Goal: Task Accomplishment & Management: Use online tool/utility

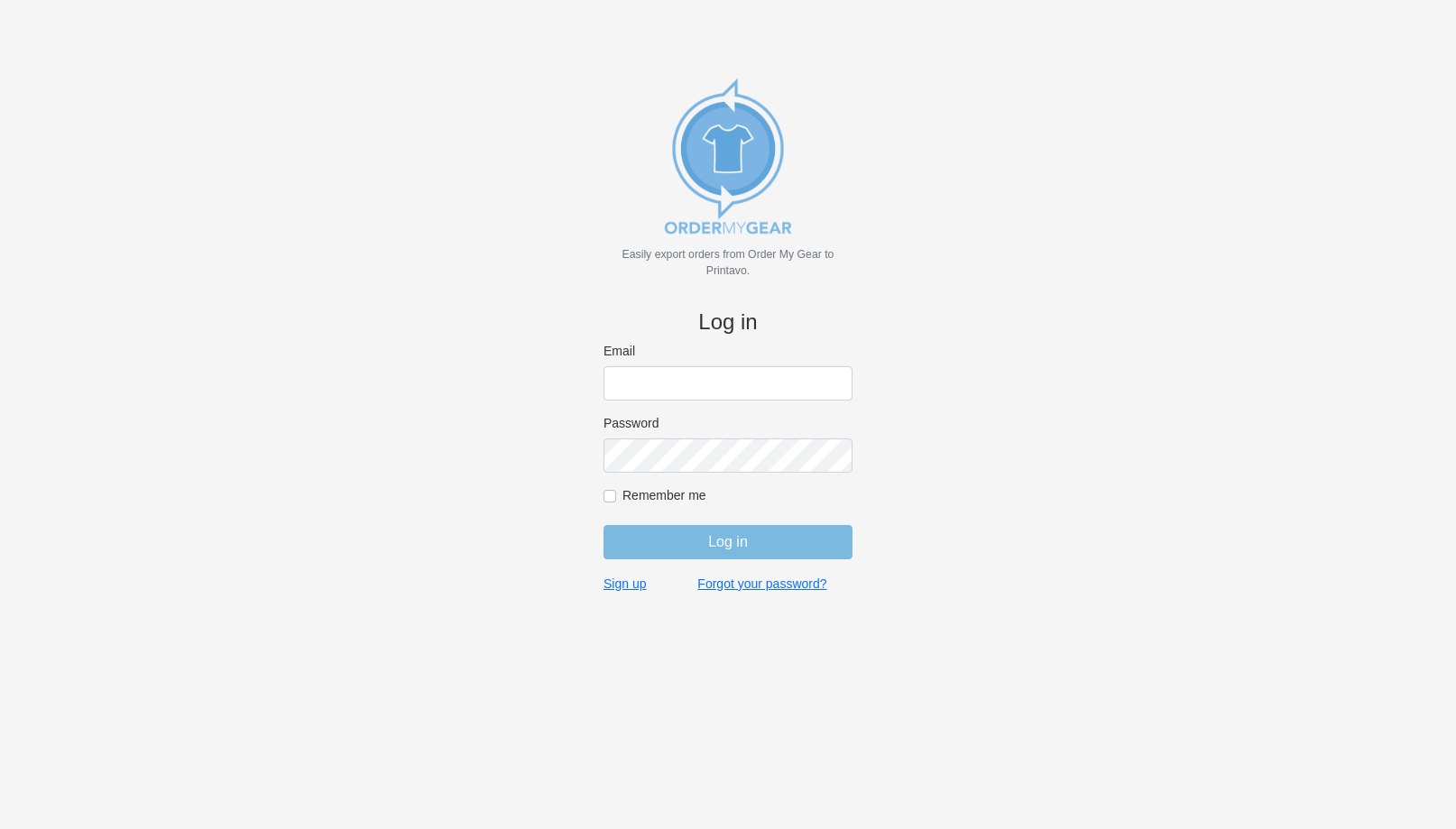
click at [632, 380] on input "Email" at bounding box center [727, 384] width 249 height 34
type input "tyler@devodesigns.com"
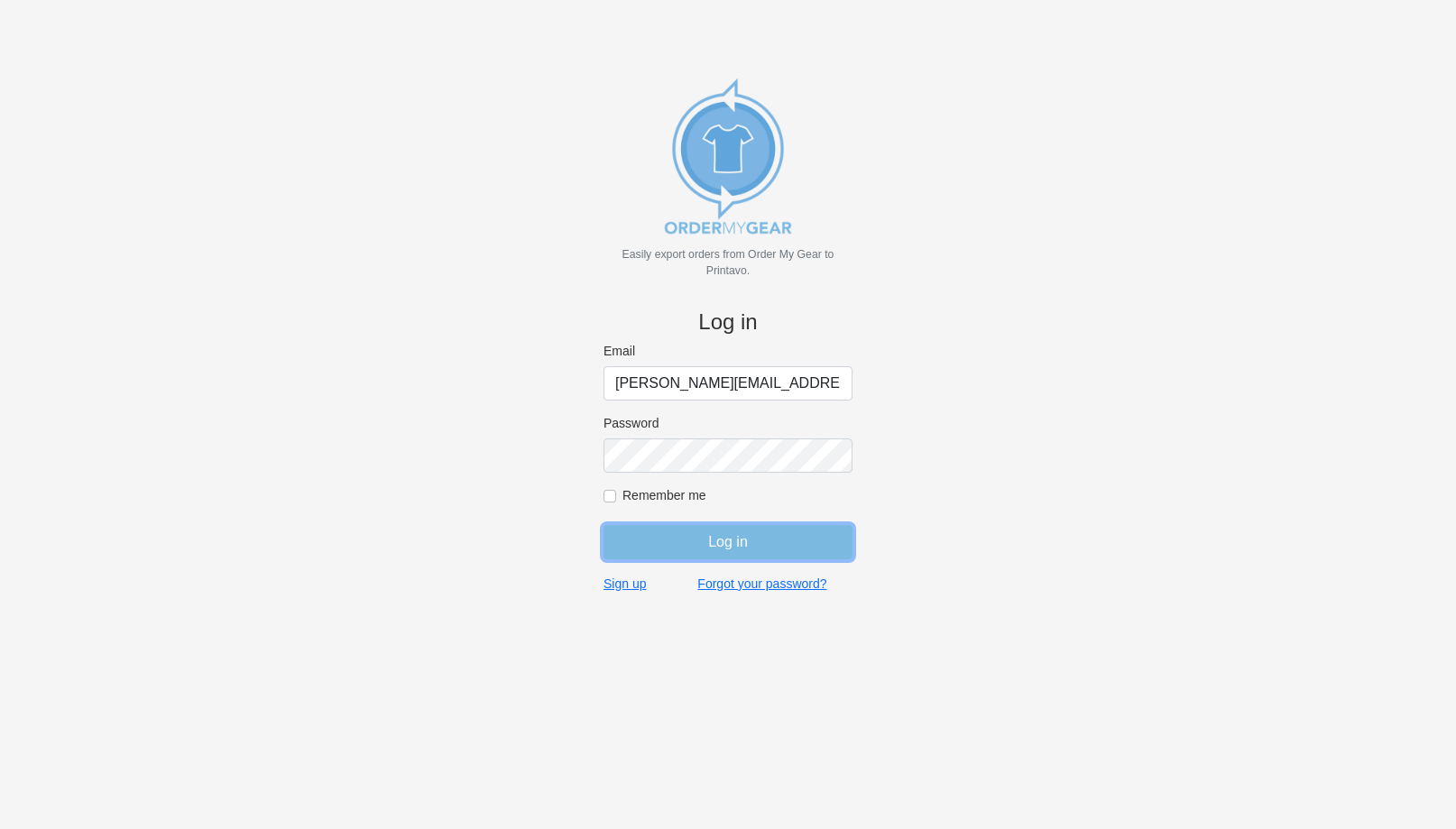
click at [733, 536] on input "Log in" at bounding box center [727, 542] width 249 height 34
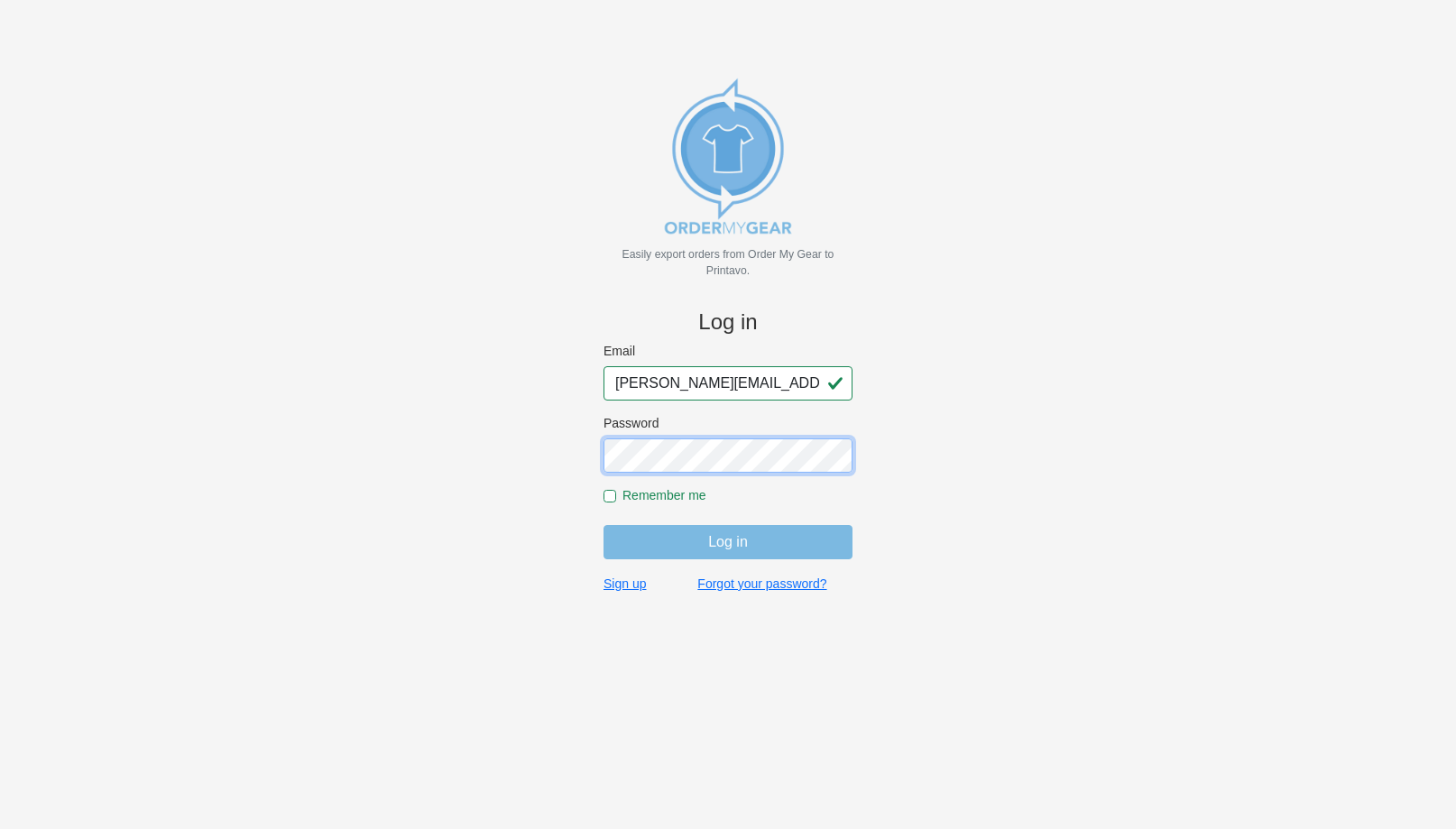
click at [603, 525] on input "Log in" at bounding box center [727, 542] width 249 height 34
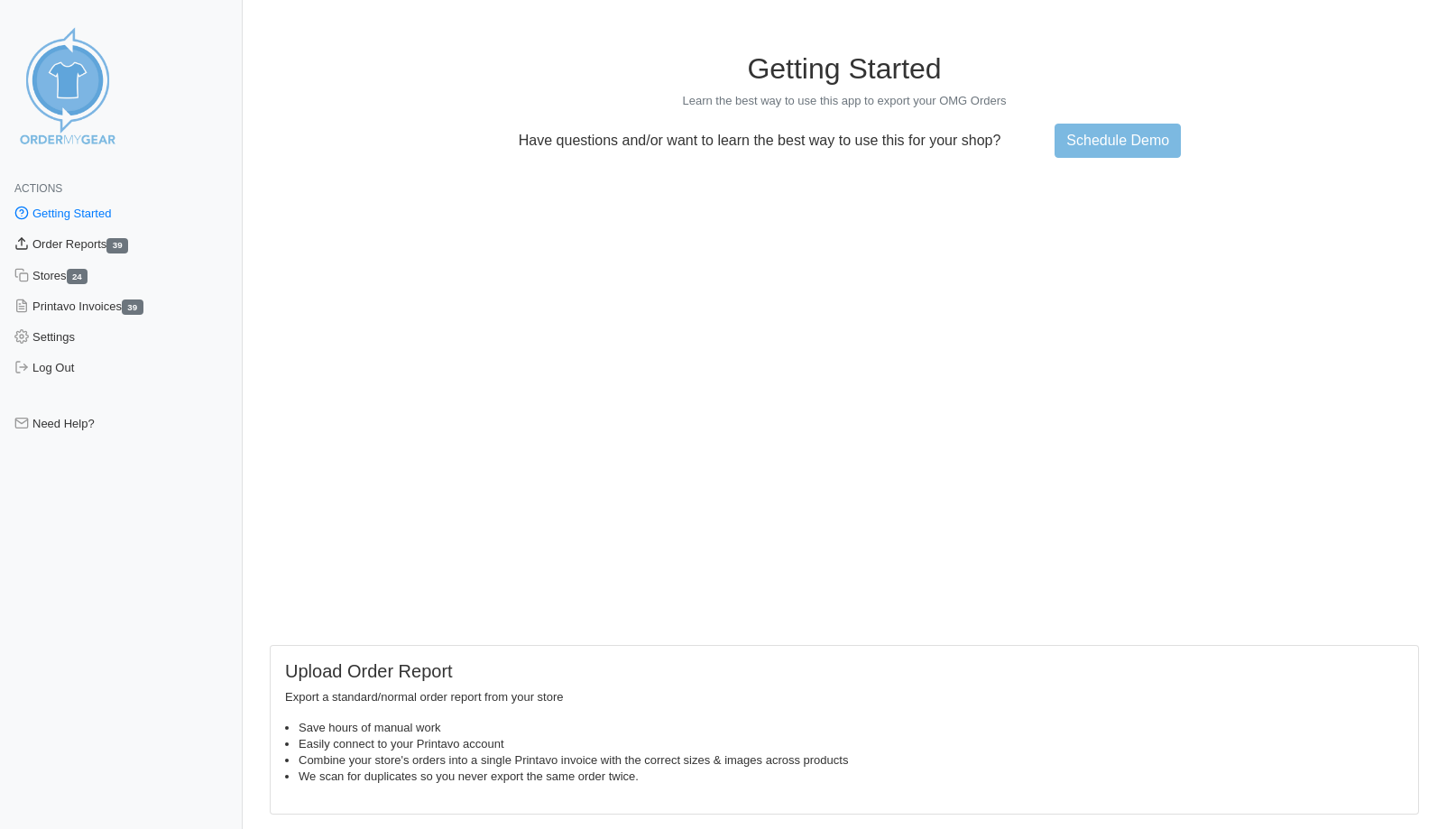
click at [71, 244] on link "Order Reports 39" at bounding box center [121, 244] width 243 height 31
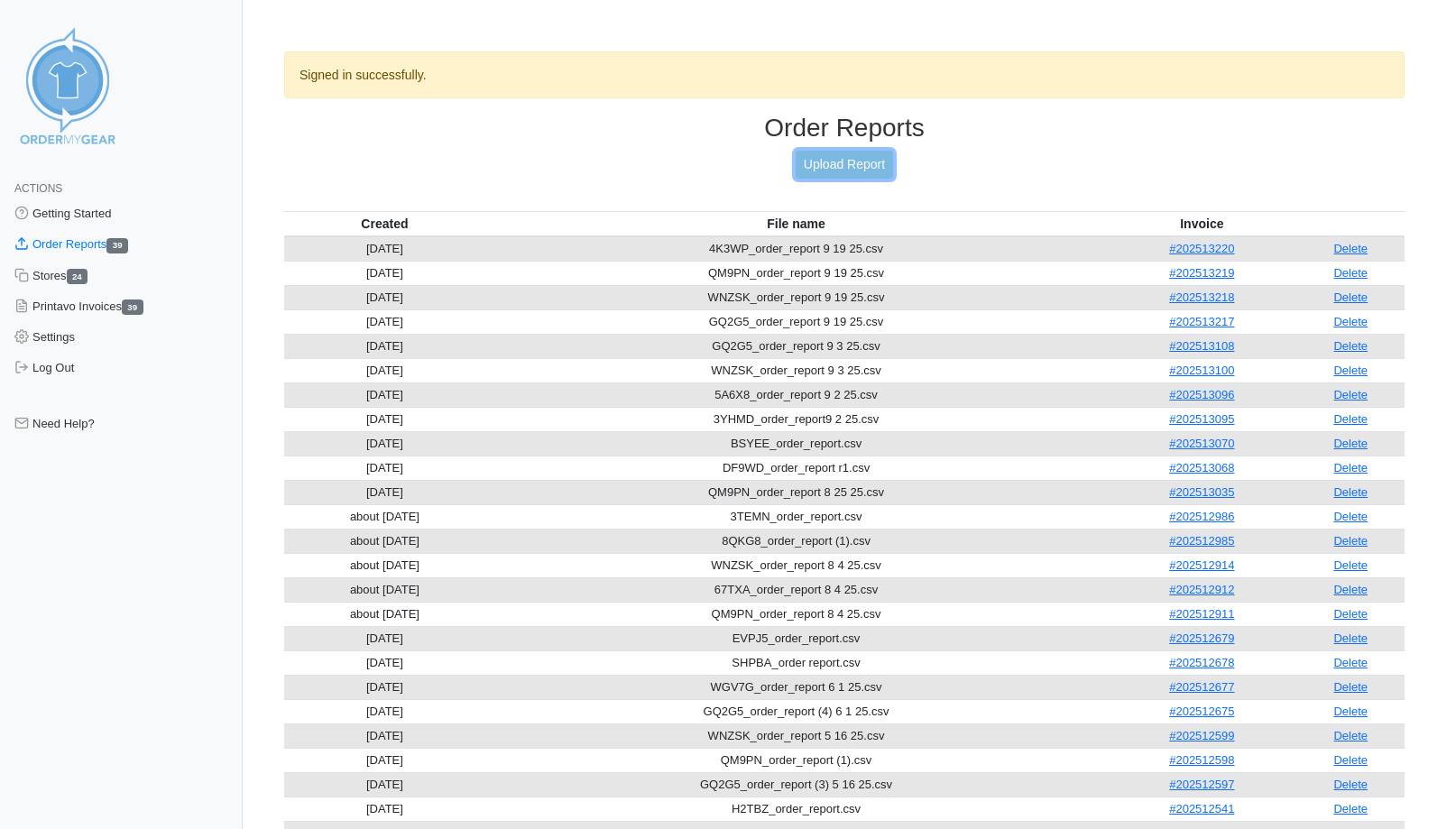
click at [826, 160] on link "Upload Report" at bounding box center [845, 165] width 98 height 28
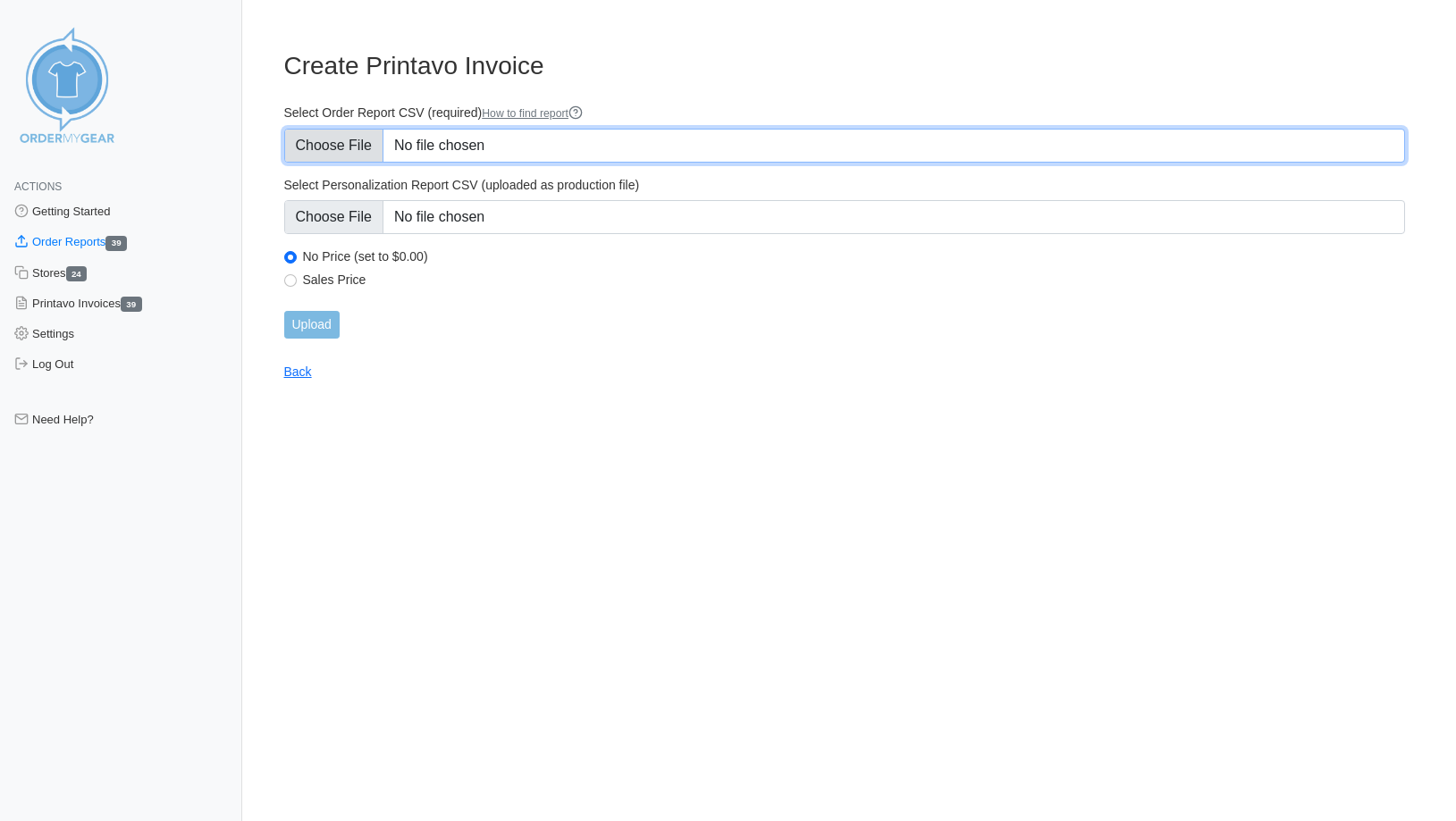
click at [371, 136] on input "Select Order Report CSV (required) How to find report" at bounding box center [845, 145] width 1122 height 34
type input "C:\fakepath\J9JXT_order_report.csv"
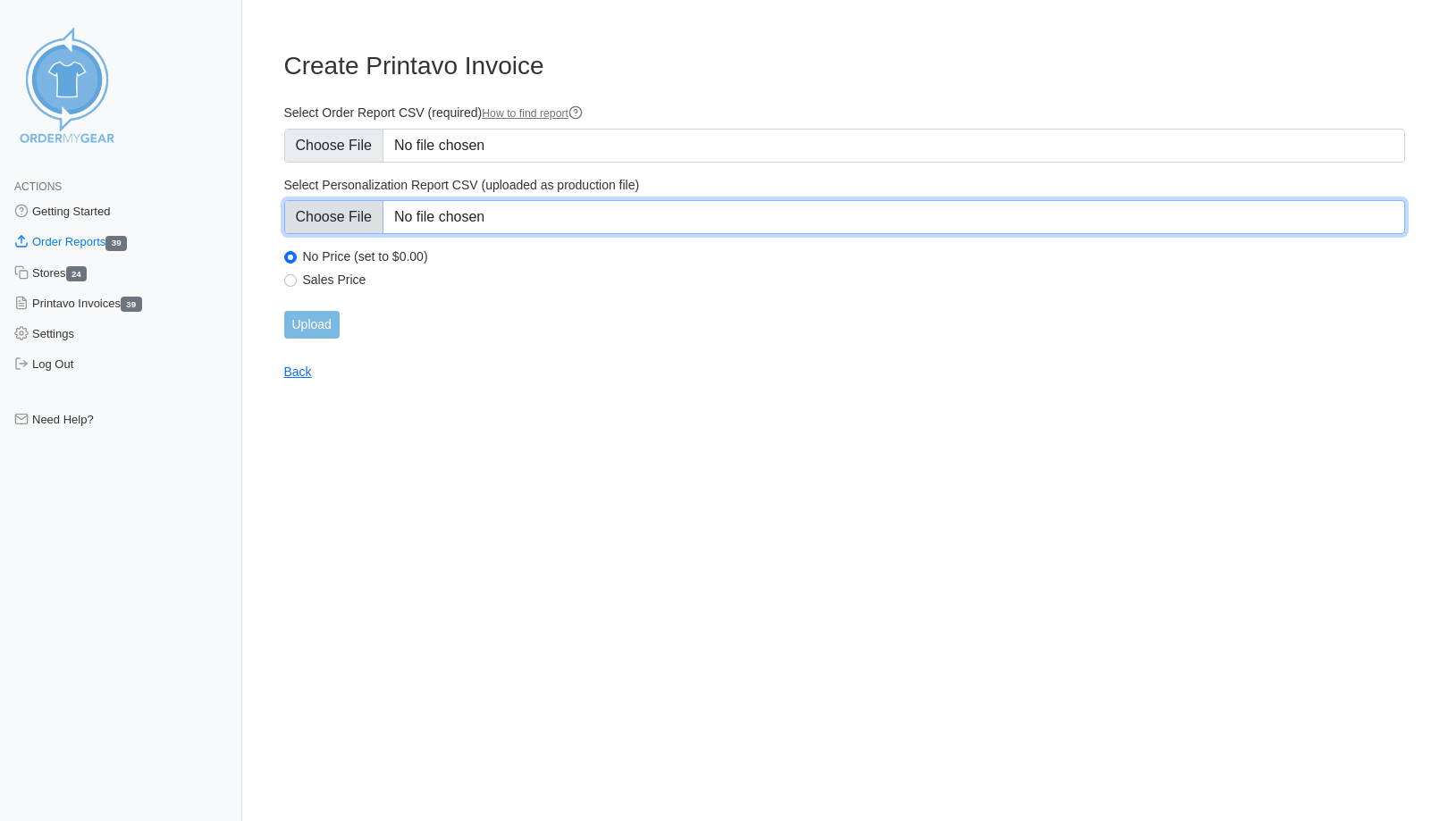
click at [418, 210] on input "Select Personalization Report CSV (uploaded as production file)" at bounding box center [845, 217] width 1122 height 34
click at [427, 219] on input "Select Personalization Report CSV (uploaded as production file)" at bounding box center [845, 217] width 1122 height 34
type input "C:\fakepath\J9JXT_personalization_report.csv"
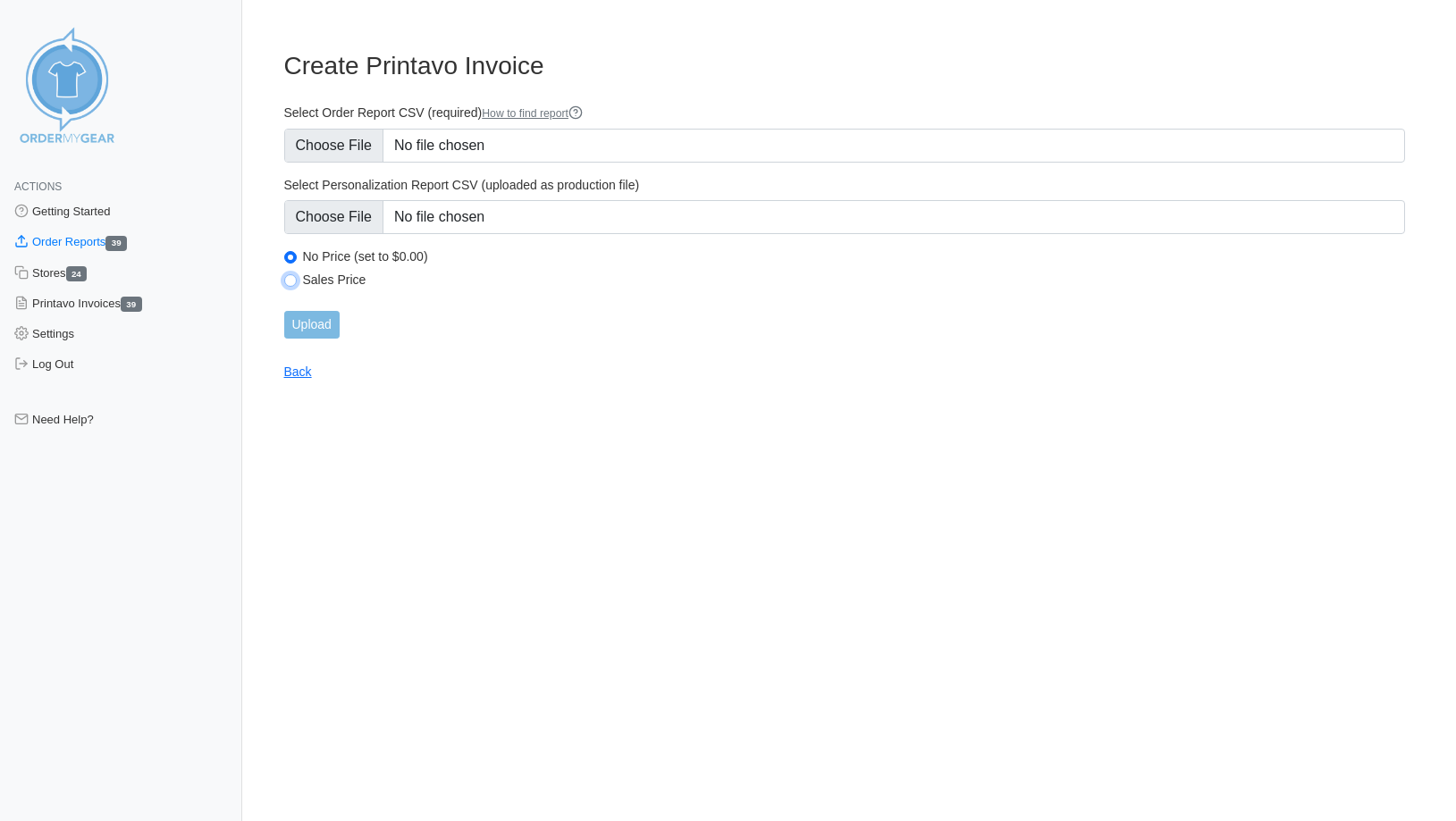
click at [292, 281] on input "Sales Price" at bounding box center [290, 280] width 13 height 13
radio input "true"
click at [315, 323] on input "Upload" at bounding box center [312, 324] width 55 height 28
